Goal: Transaction & Acquisition: Purchase product/service

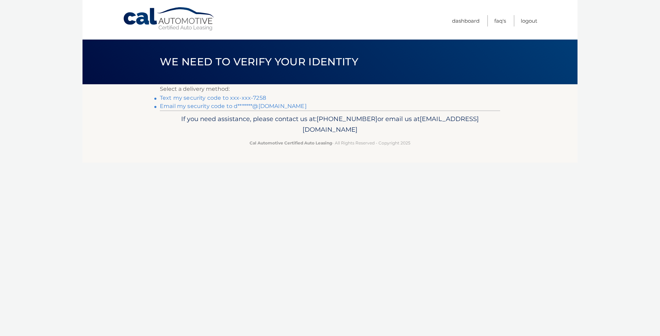
click at [224, 99] on link "Text my security code to xxx-xxx-7258" at bounding box center [213, 98] width 106 height 7
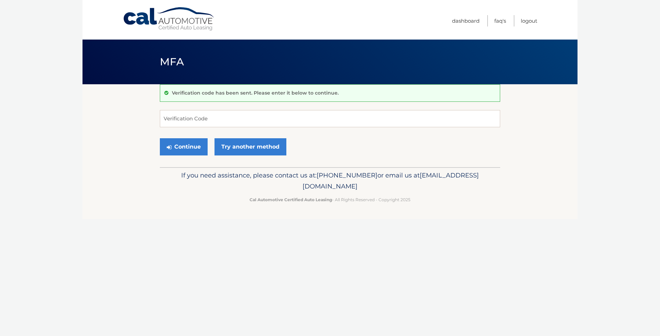
scroll to position [0, 0]
click at [186, 118] on input "Verification Code" at bounding box center [330, 118] width 340 height 17
click at [195, 120] on input "Verification Code" at bounding box center [330, 118] width 340 height 17
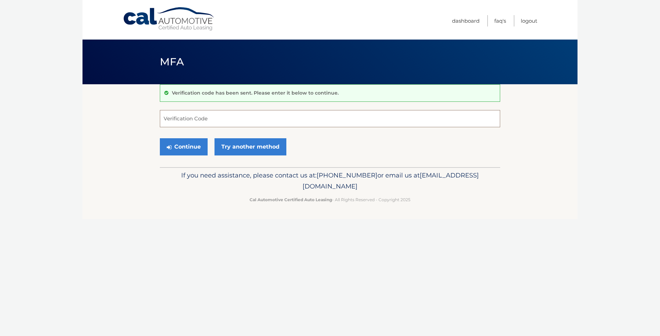
click at [195, 120] on input "Verification Code" at bounding box center [330, 118] width 340 height 17
type input "301895"
click at [187, 148] on button "Continue" at bounding box center [184, 146] width 48 height 17
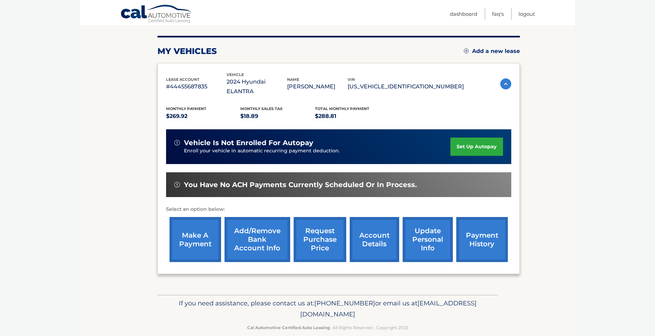
scroll to position [79, 0]
click at [188, 231] on link "make a payment" at bounding box center [195, 239] width 52 height 45
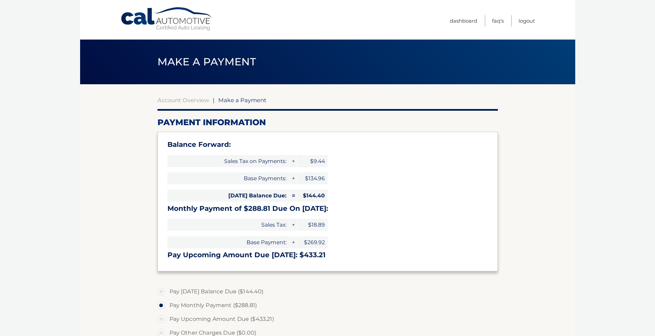
select select "YWZhYTA3M2YtYTU1My00MGRjLTljOTYtZThmNjc0YjYwZjBi"
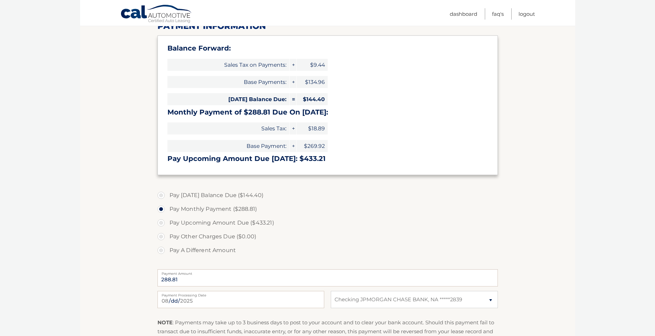
scroll to position [97, 0]
click at [162, 193] on label "Pay Today's Balance Due ($144.40)" at bounding box center [327, 195] width 340 height 14
click at [162, 193] on input "Pay Today's Balance Due ($144.40)" at bounding box center [163, 193] width 7 height 11
radio input "true"
type input "144.40"
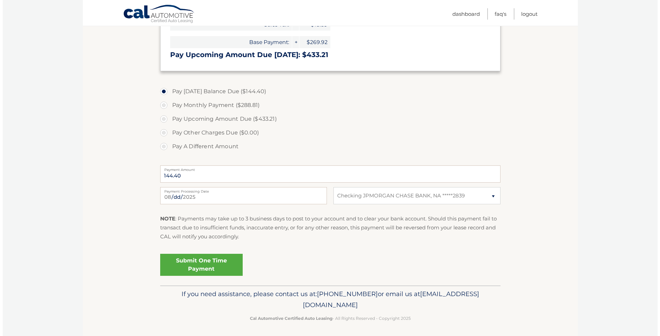
scroll to position [200, 0]
click at [195, 264] on link "Submit One Time Payment" at bounding box center [198, 265] width 82 height 22
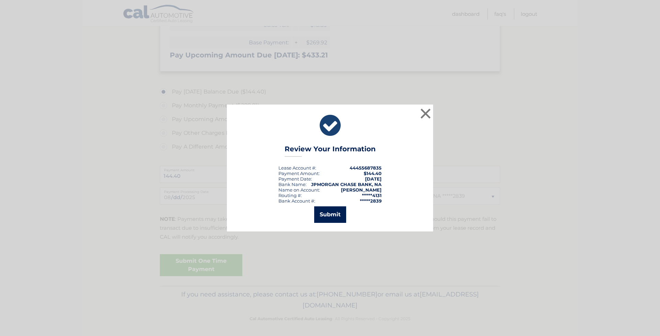
click at [322, 219] on button "Submit" at bounding box center [330, 214] width 32 height 16
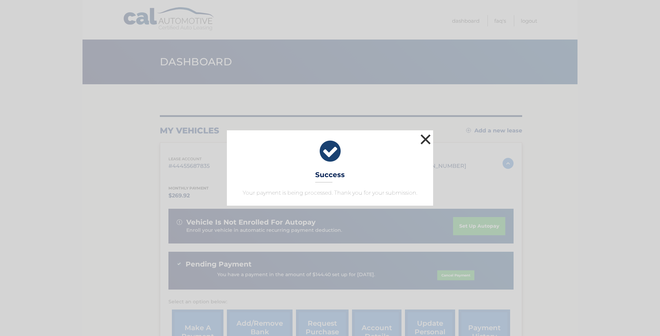
click at [428, 140] on button "×" at bounding box center [426, 139] width 14 height 14
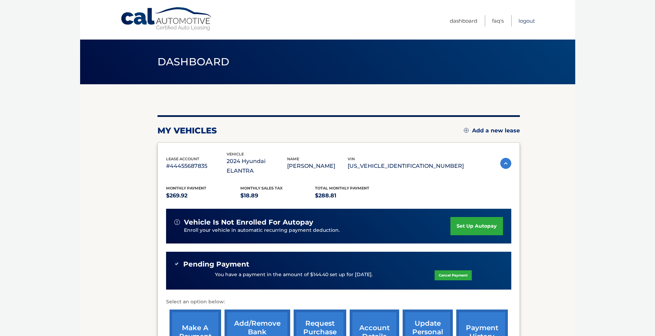
click at [529, 21] on link "Logout" at bounding box center [526, 20] width 16 height 11
